Goal: Check status: Check status

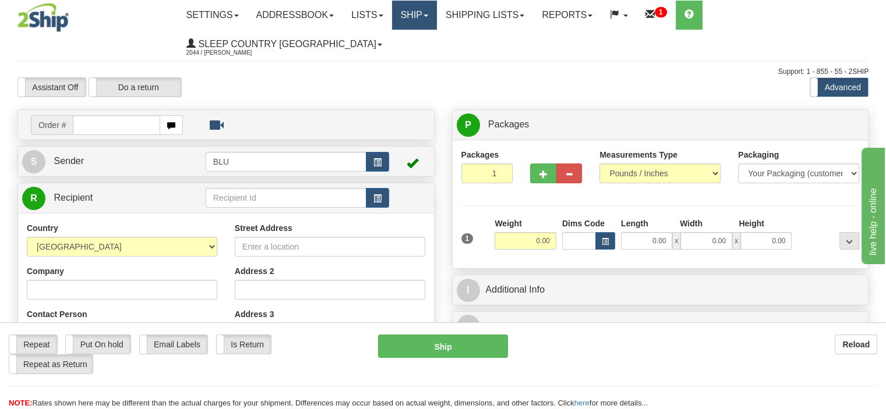
click at [410, 13] on link "Ship" at bounding box center [414, 15] width 45 height 29
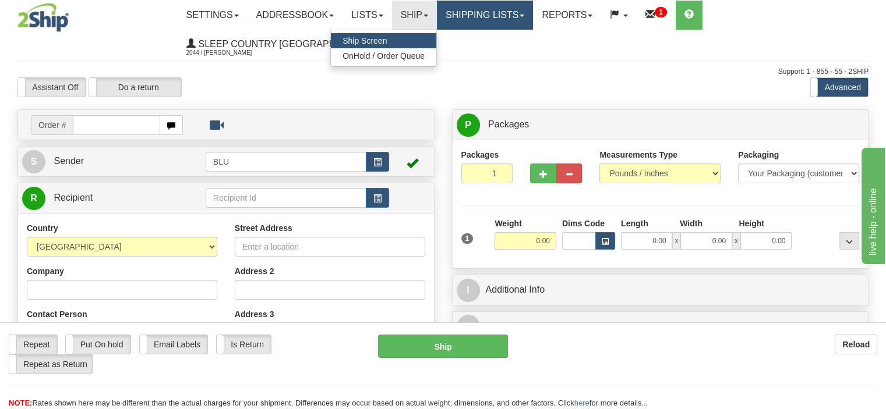
click at [470, 13] on link "Shipping lists" at bounding box center [485, 15] width 96 height 29
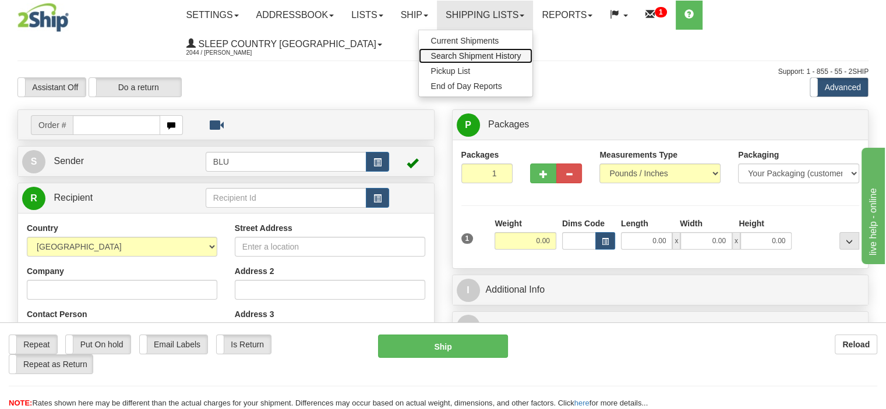
click at [476, 55] on span "Search Shipment History" at bounding box center [475, 55] width 90 height 9
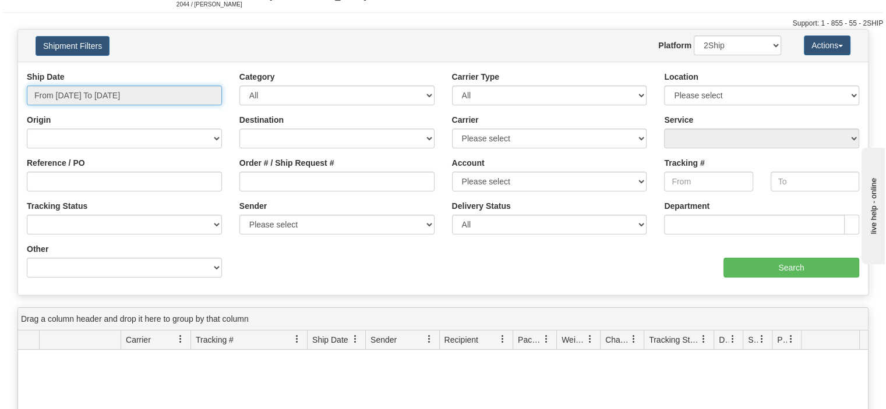
click at [195, 86] on input "From [DATE] To [DATE]" at bounding box center [124, 96] width 195 height 20
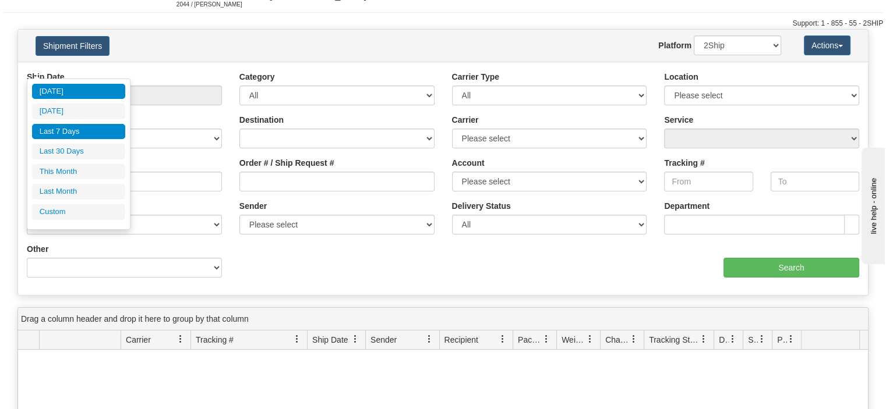
click at [84, 128] on li "Last 7 Days" at bounding box center [78, 132] width 93 height 16
type input "From [DATE] To [DATE]"
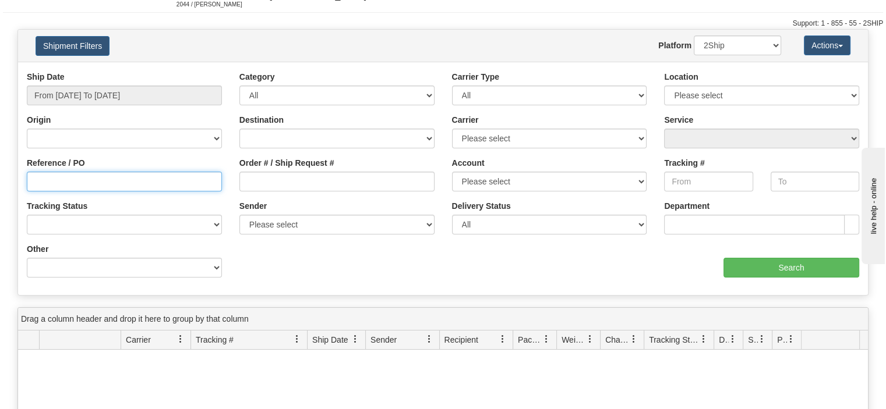
click at [80, 172] on input "Reference / PO" at bounding box center [124, 182] width 195 height 20
type input "2500873"
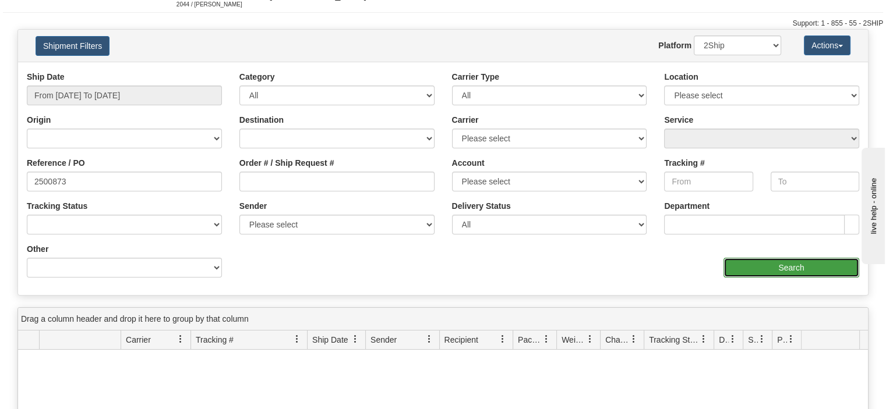
click at [741, 258] on input "Search" at bounding box center [791, 268] width 136 height 20
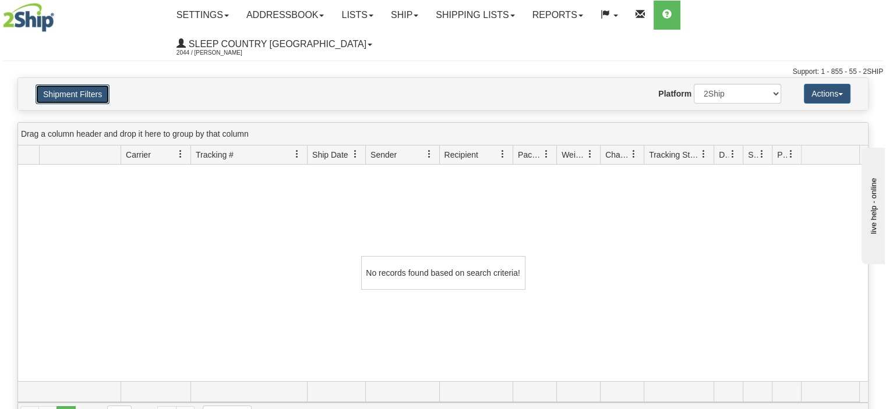
click at [90, 84] on button "Shipment Filters" at bounding box center [73, 94] width 74 height 20
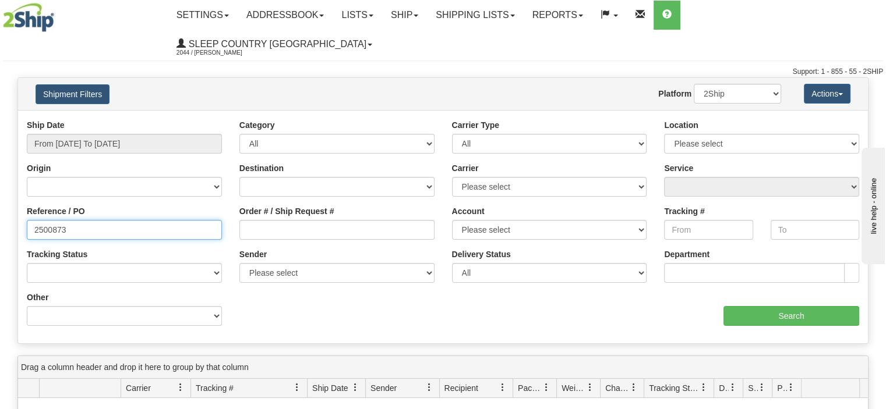
drag, startPoint x: 86, startPoint y: 204, endPoint x: 3, endPoint y: 193, distance: 82.9
click at [3, 193] on div "Please wait... × Confirm Delete Delete Cancel × Confirm Delete Yes No Cancel × …" at bounding box center [443, 369] width 886 height 585
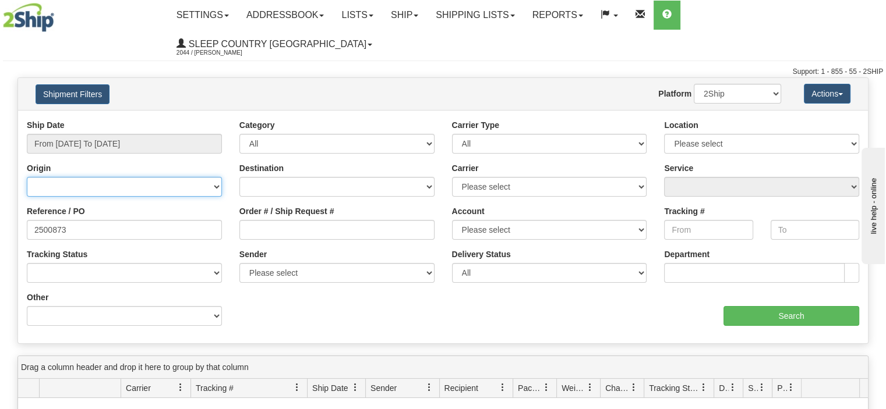
click at [217, 177] on select "Canada United States Mexico Puerto Rico Romania Australia New Zealand SouthAfri…" at bounding box center [124, 187] width 195 height 20
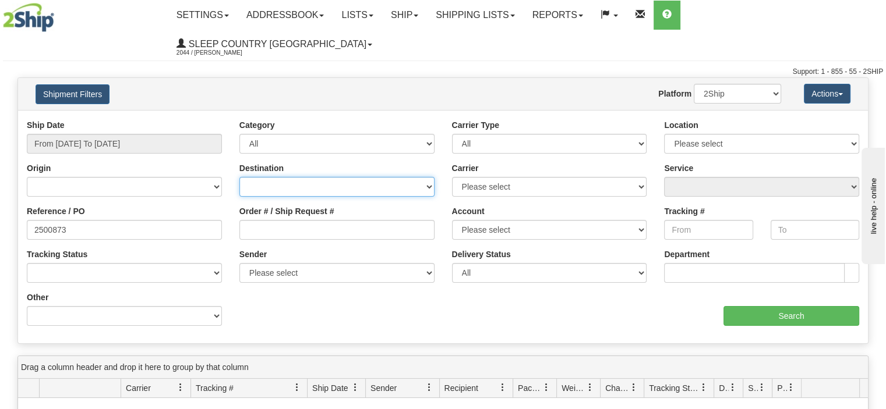
click at [253, 177] on select "Canada United States Mexico Puerto Rico Romania Australia New Zealand SouthAfri…" at bounding box center [336, 187] width 195 height 20
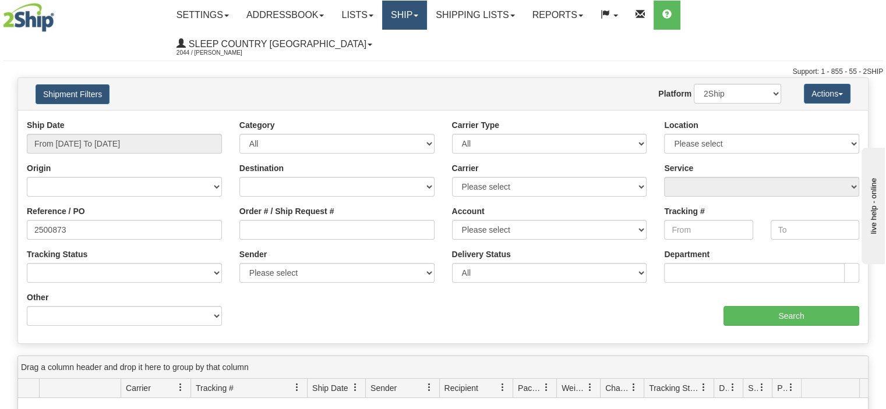
click at [427, 16] on link "Ship" at bounding box center [404, 15] width 45 height 29
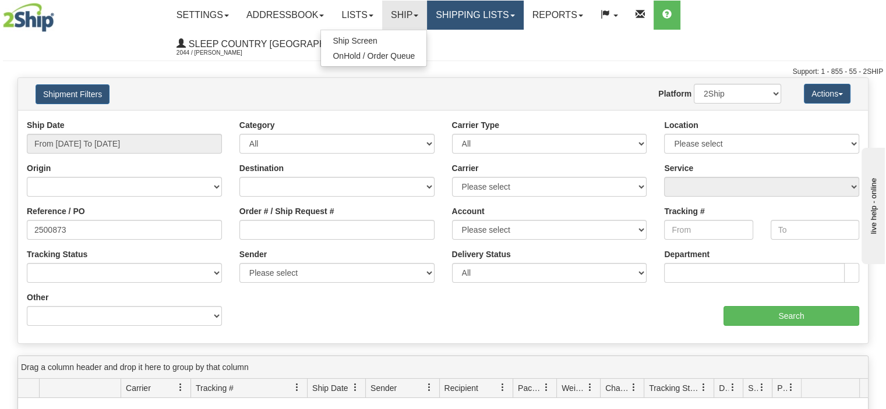
click at [517, 16] on link "Shipping lists" at bounding box center [475, 15] width 96 height 29
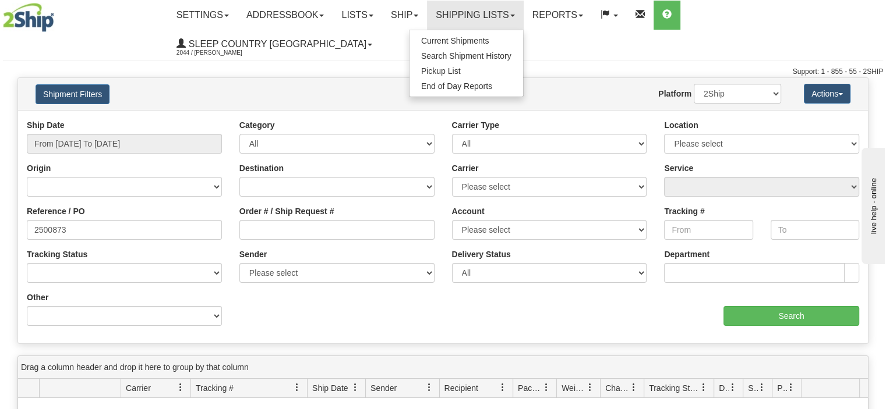
click at [323, 84] on div "Website Agent Nothing selected Client User Platform 2Ship Imported" at bounding box center [477, 94] width 624 height 20
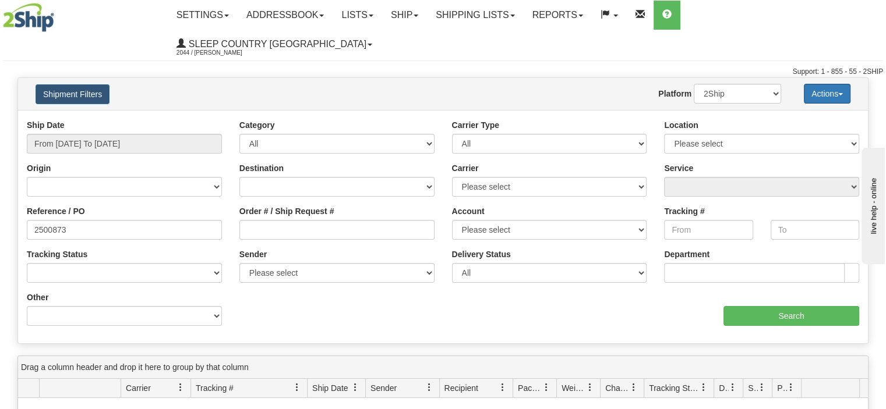
click at [823, 84] on button "Actions" at bounding box center [827, 94] width 47 height 20
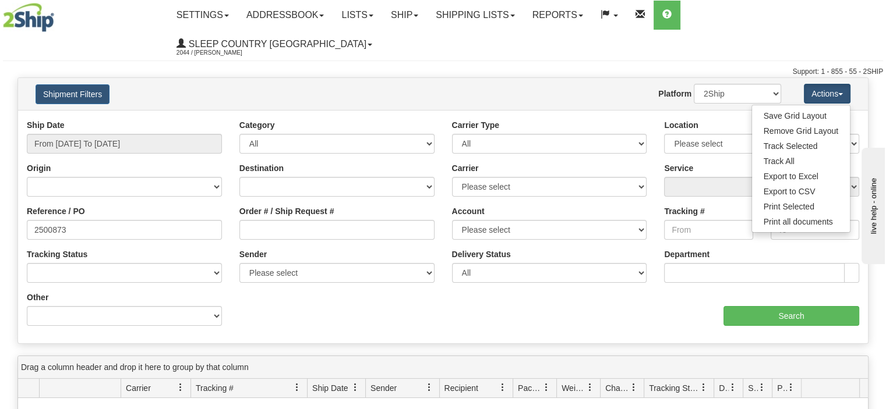
click at [378, 78] on div "Shipment Filters Website Agent Nothing selected Client User Platform 2Ship Impo…" at bounding box center [443, 94] width 850 height 32
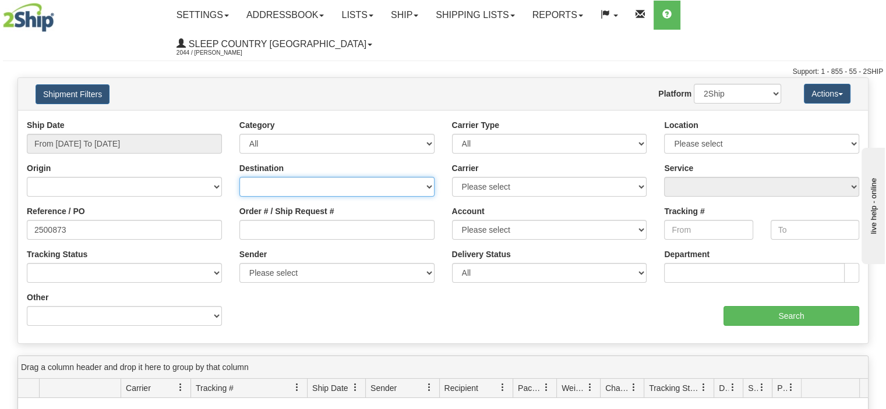
click at [321, 177] on select "Canada United States Mexico Puerto Rico Romania Australia New Zealand SouthAfri…" at bounding box center [336, 187] width 195 height 20
select select "CA"
click at [239, 177] on select "Canada United States Mexico Puerto Rico Romania Australia New Zealand SouthAfri…" at bounding box center [336, 187] width 195 height 20
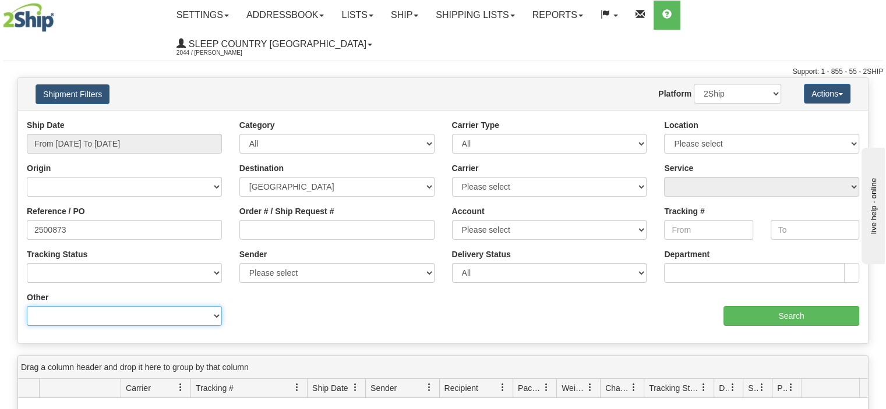
click at [140, 306] on select "Billing Account # Billing Type BOL # (LTL) Commodity Or Documents Consolidation…" at bounding box center [124, 316] width 195 height 20
click at [254, 291] on div "Ship Date From 08/12/2025 To 08/18/2025 Category All Inbound Outbound Carrier T…" at bounding box center [443, 226] width 850 height 215
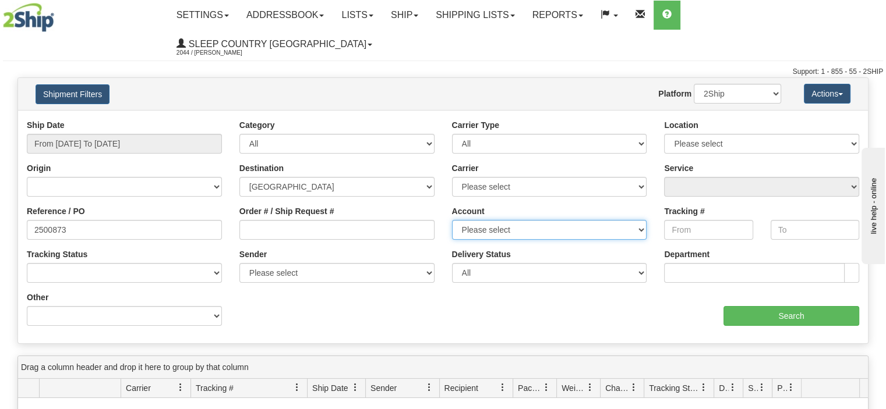
click at [486, 220] on select "Please select Purolator Sleep Country Fedex BLU Canpar 42035243" at bounding box center [549, 230] width 195 height 20
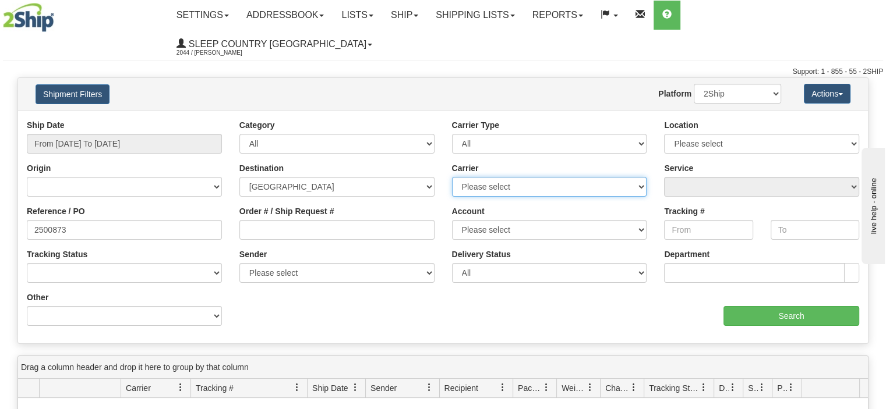
click at [497, 177] on select "Please select Canada Post Canpar FedEx Express® My Carrier Purolator UPS" at bounding box center [549, 187] width 195 height 20
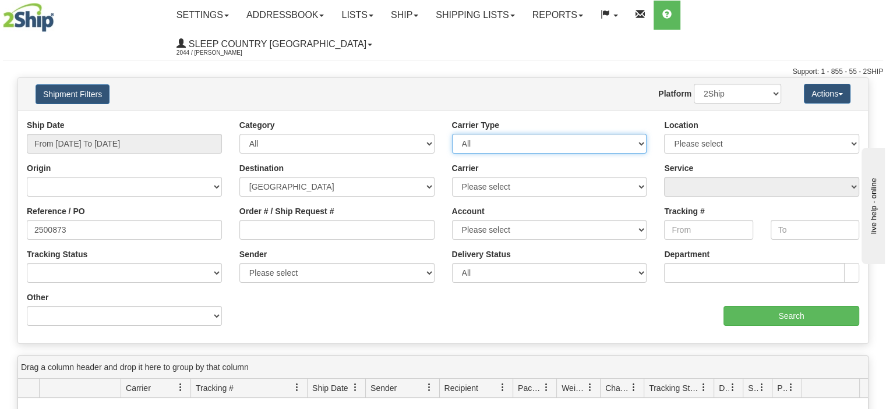
click at [493, 134] on select "All Most Common Small Package (Parcel / Courier) International Less Than Truckl…" at bounding box center [549, 144] width 195 height 20
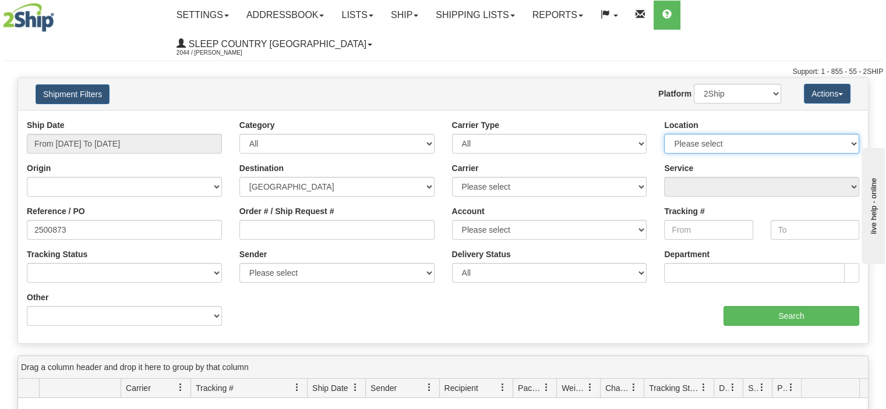
click at [686, 134] on select "Please select BLU" at bounding box center [761, 144] width 195 height 20
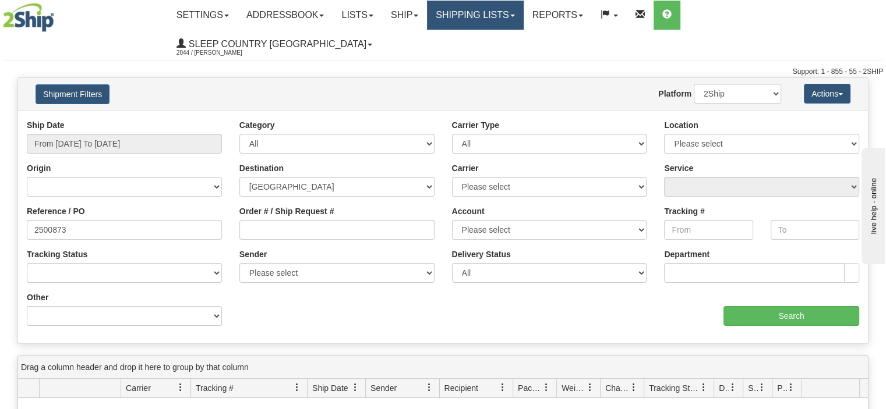
click at [489, 24] on link "Shipping lists" at bounding box center [475, 15] width 96 height 29
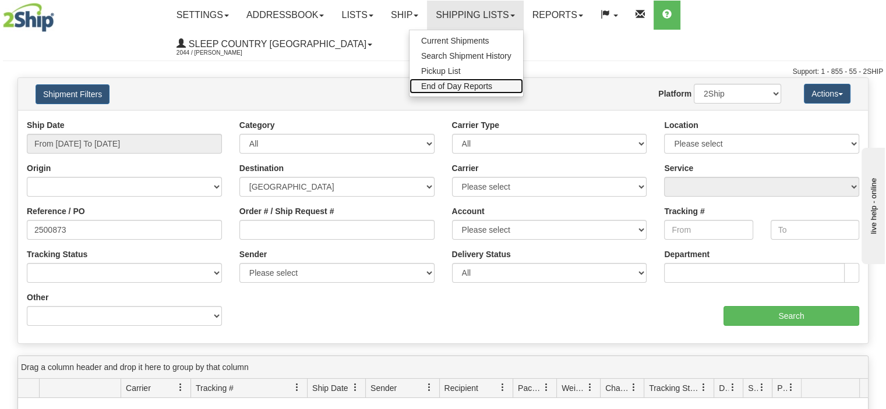
click at [473, 87] on span "End of Day Reports" at bounding box center [456, 86] width 71 height 9
